Goal: Task Accomplishment & Management: Complete application form

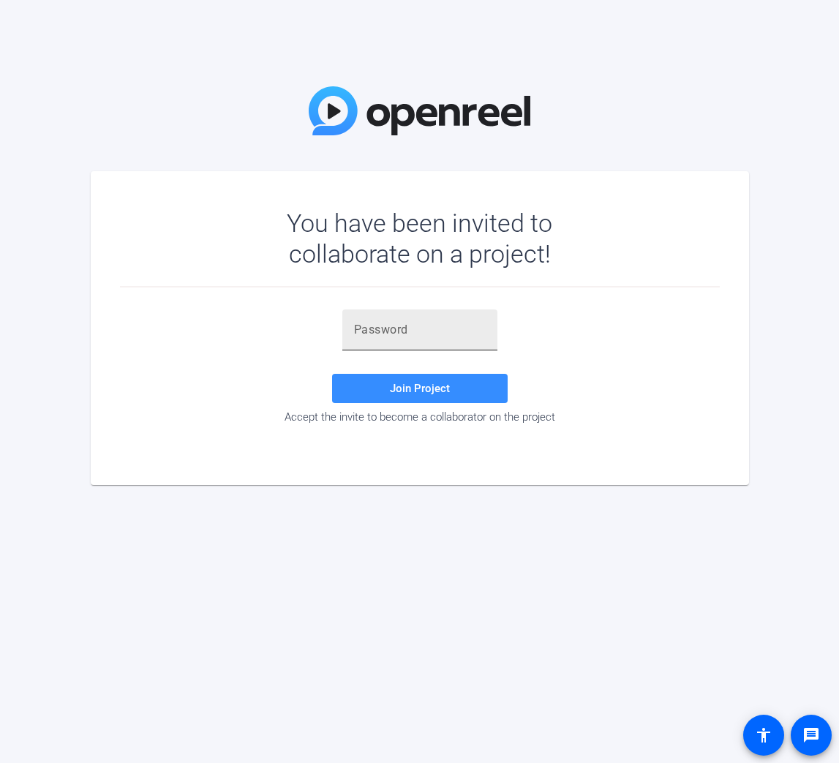
click at [442, 334] on input "text" at bounding box center [420, 330] width 132 height 18
paste input "qQ)CAG"
type input "qQ)CAG"
click at [437, 343] on div at bounding box center [420, 329] width 132 height 41
click at [435, 336] on input "text" at bounding box center [420, 330] width 132 height 18
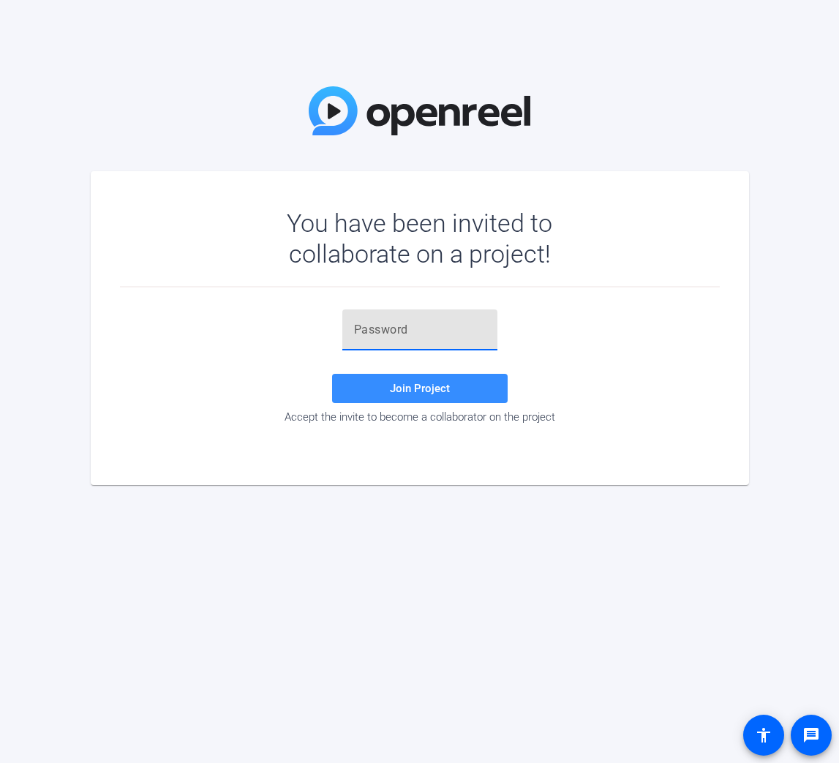
paste input "Xm0cHc"
type input "Xm0cHc"
drag, startPoint x: 261, startPoint y: 365, endPoint x: 241, endPoint y: 365, distance: 20.5
click at [261, 365] on div "Xm0cHc Join Project Accept the invite to become a collaborator on the project" at bounding box center [420, 366] width 600 height 114
